Goal: Information Seeking & Learning: Find specific fact

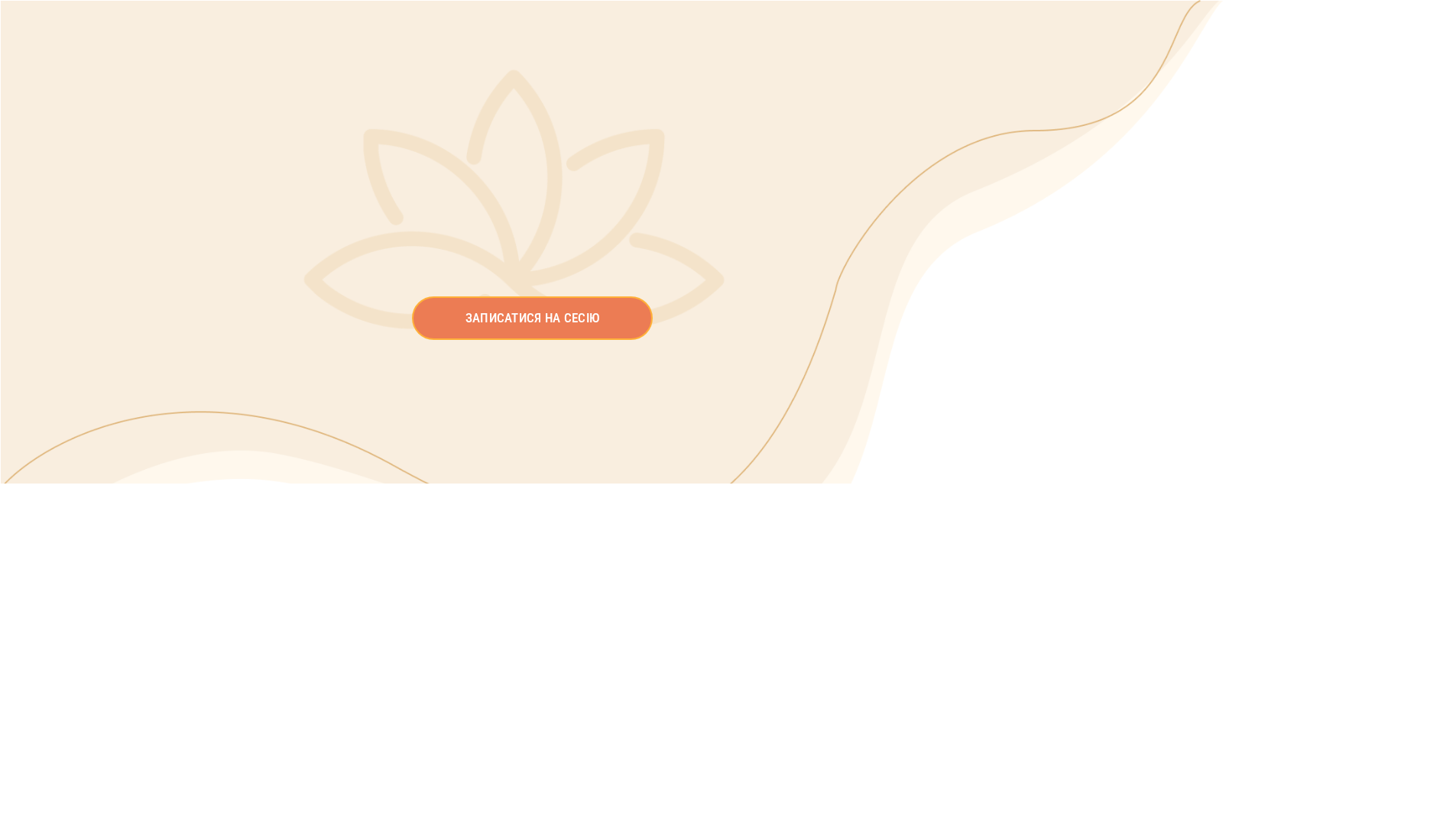
type input "*****"
